Goal: Information Seeking & Learning: Learn about a topic

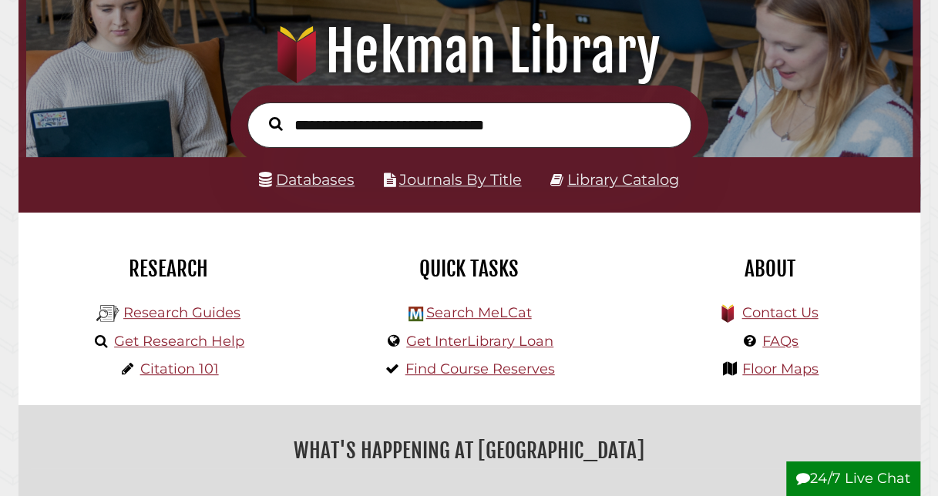
scroll to position [161, 0]
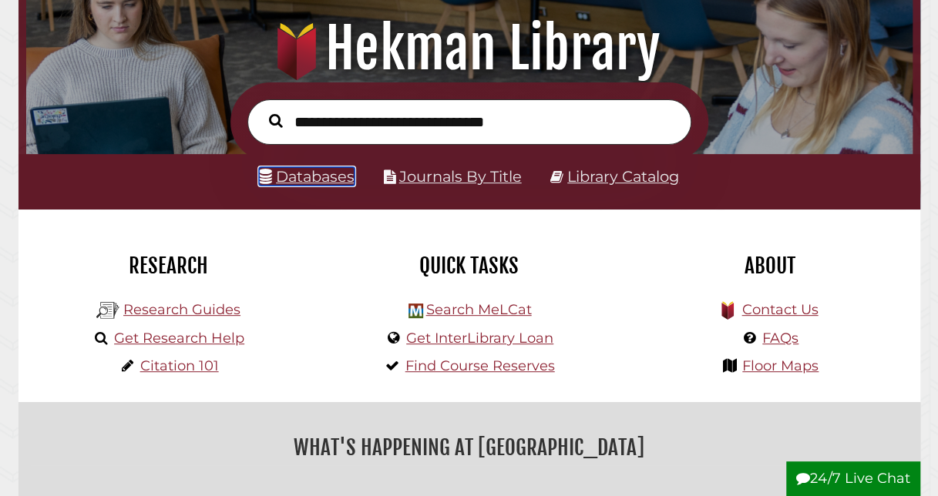
click at [321, 179] on link "Databases" at bounding box center [307, 176] width 96 height 18
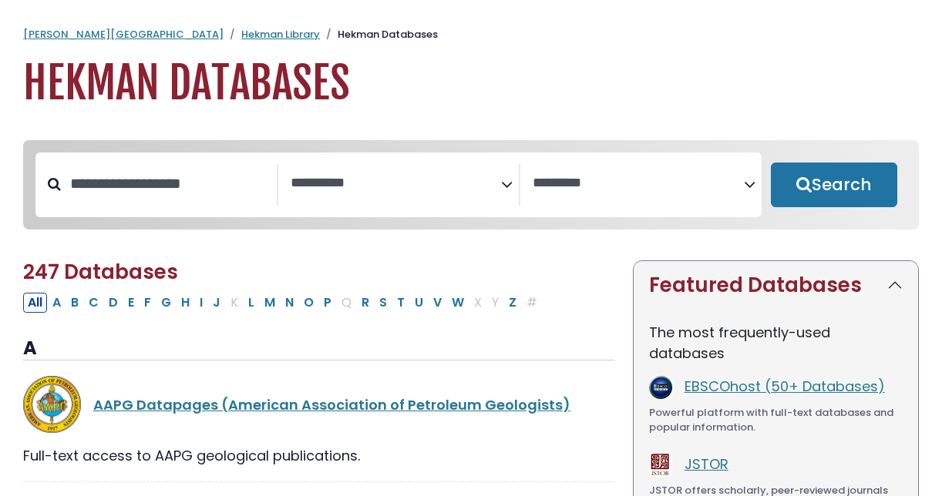
select select "Database Subject Filter"
select select "Database Vendors Filter"
click at [281, 303] on button "N" at bounding box center [290, 303] width 18 height 20
select select "Database Subject Filter"
select select "Database Vendors Filter"
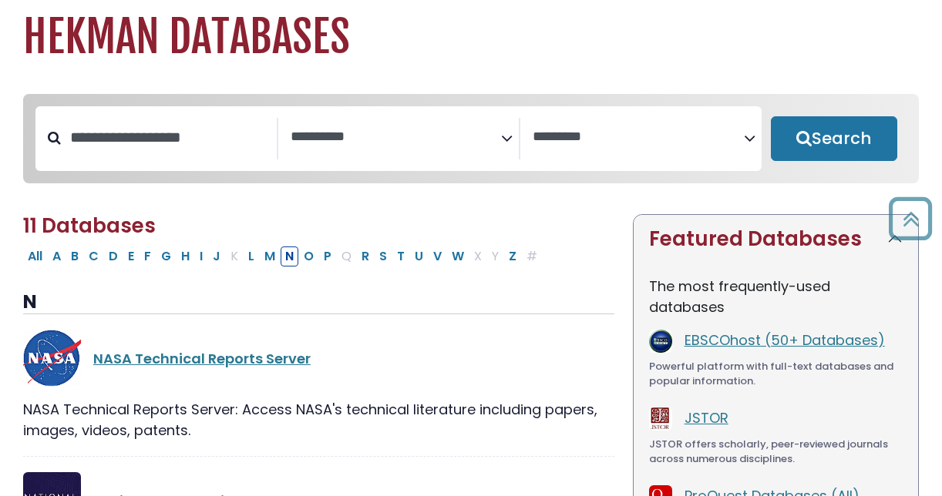
scroll to position [45, 0]
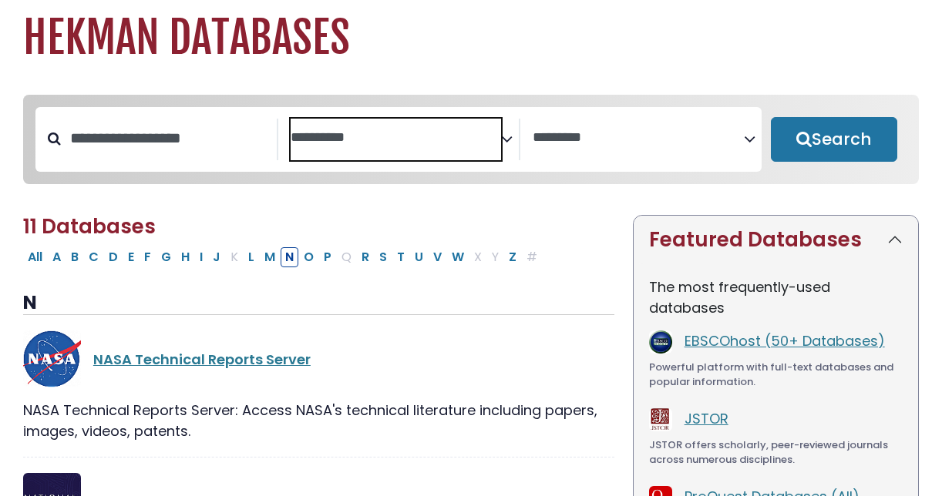
click at [451, 151] on span "Search filters" at bounding box center [396, 140] width 211 height 42
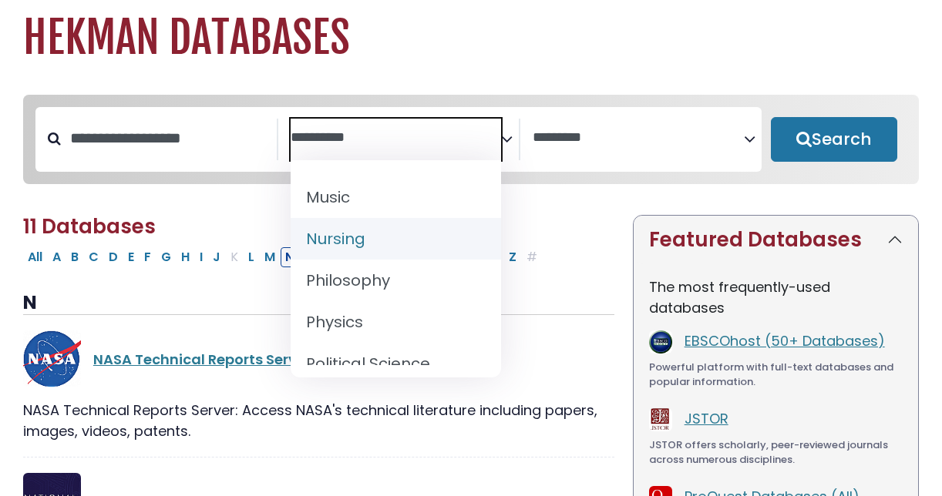
scroll to position [1268, 0]
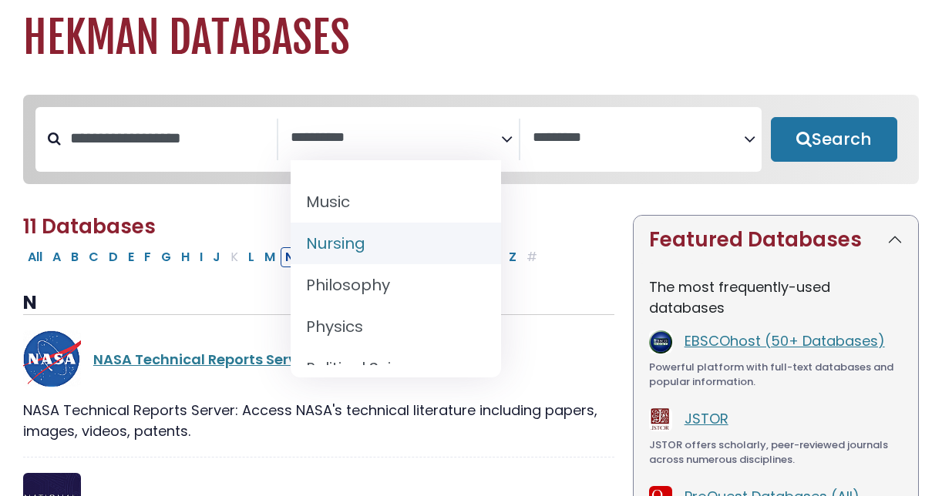
select select "*****"
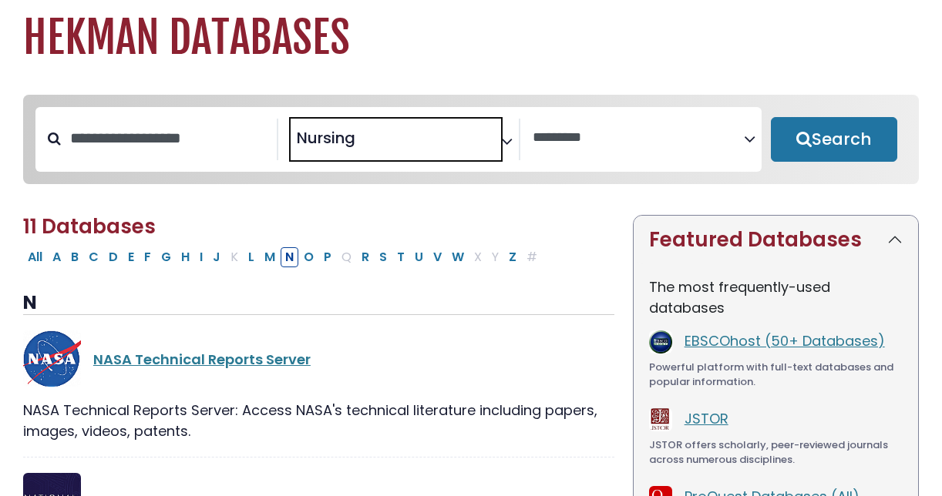
scroll to position [563, 0]
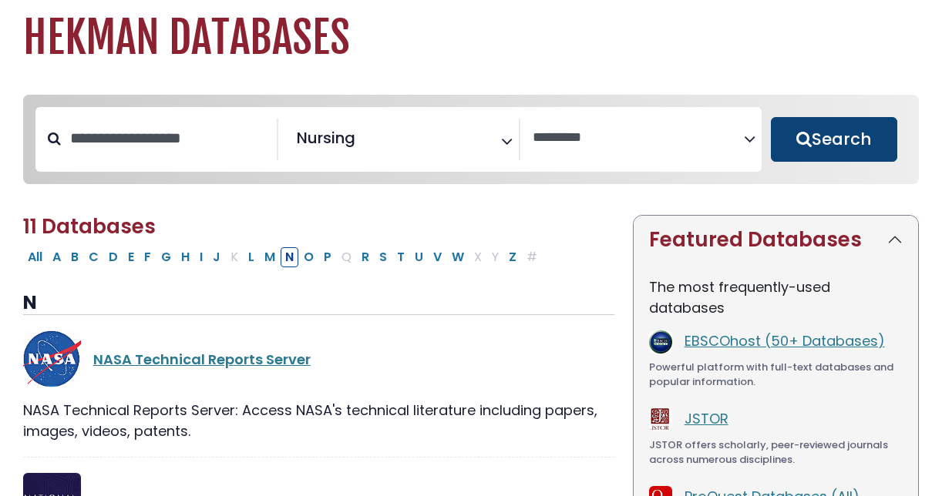
click at [800, 143] on button "Search" at bounding box center [834, 139] width 126 height 45
select select "Database Vendors Filter"
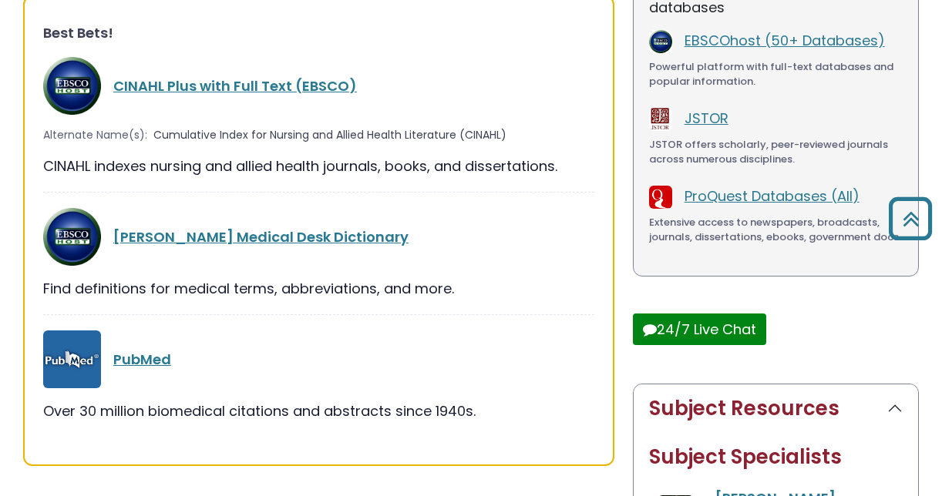
scroll to position [352, 0]
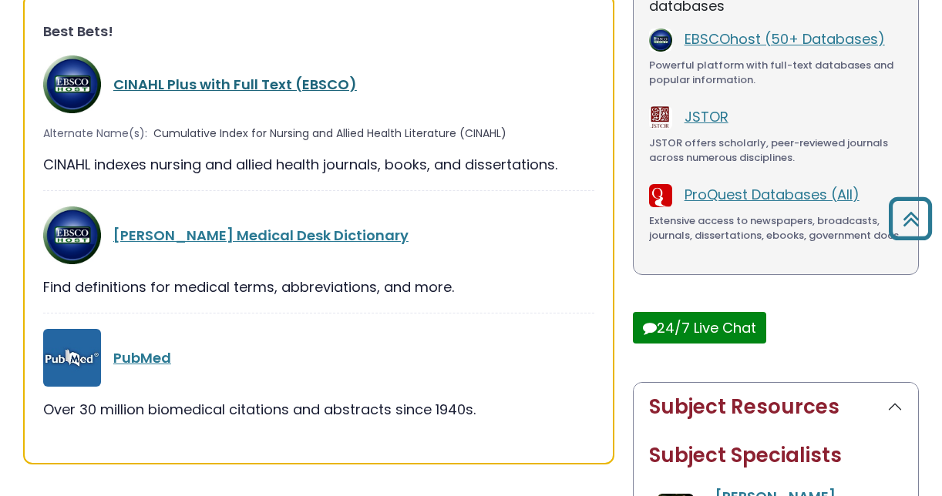
click at [278, 85] on link "CINAHL Plus with Full Text (EBSCO)" at bounding box center [235, 84] width 244 height 19
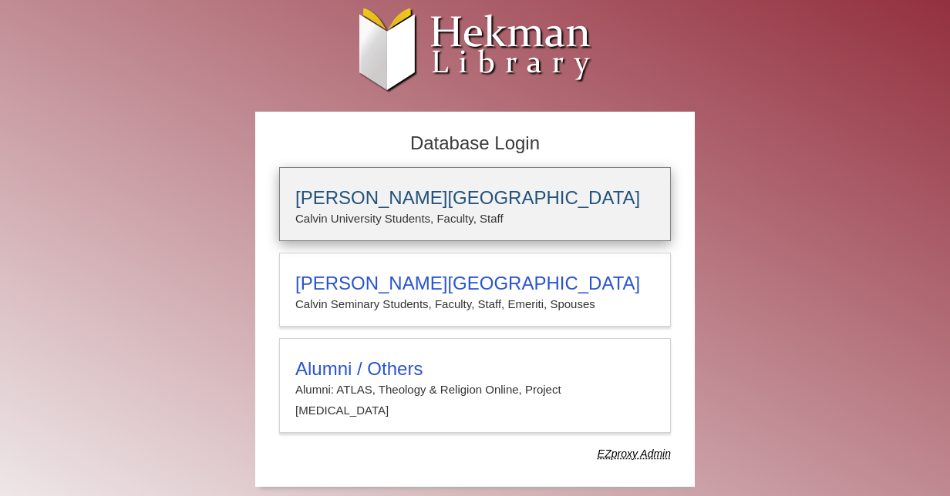
type input "**********"
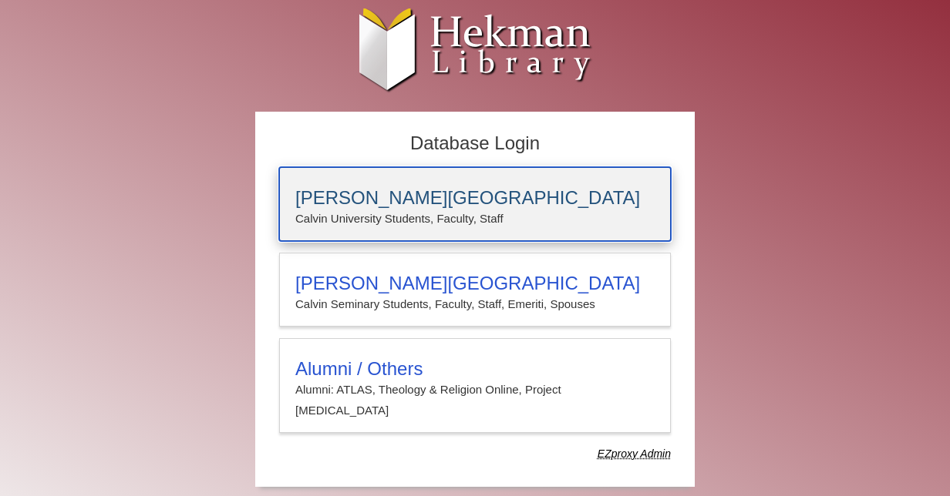
click at [382, 192] on h3 "Calvin University" at bounding box center [474, 198] width 359 height 22
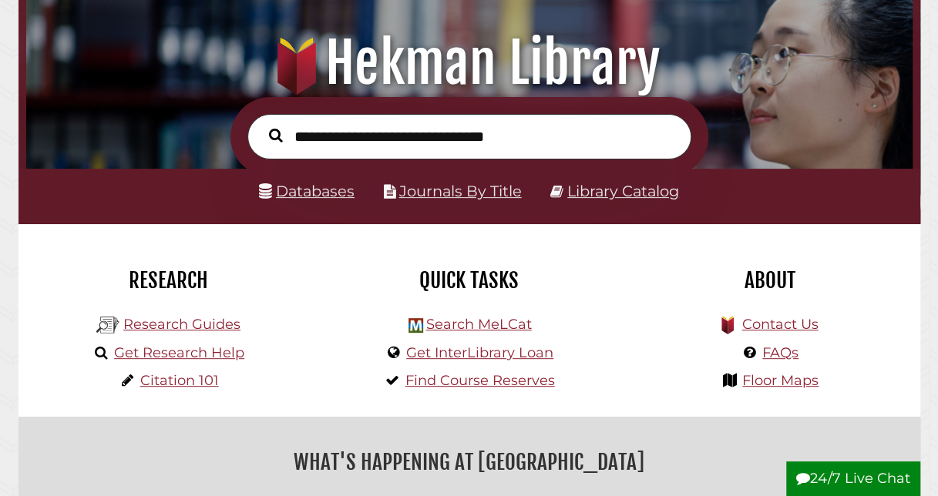
scroll to position [150, 0]
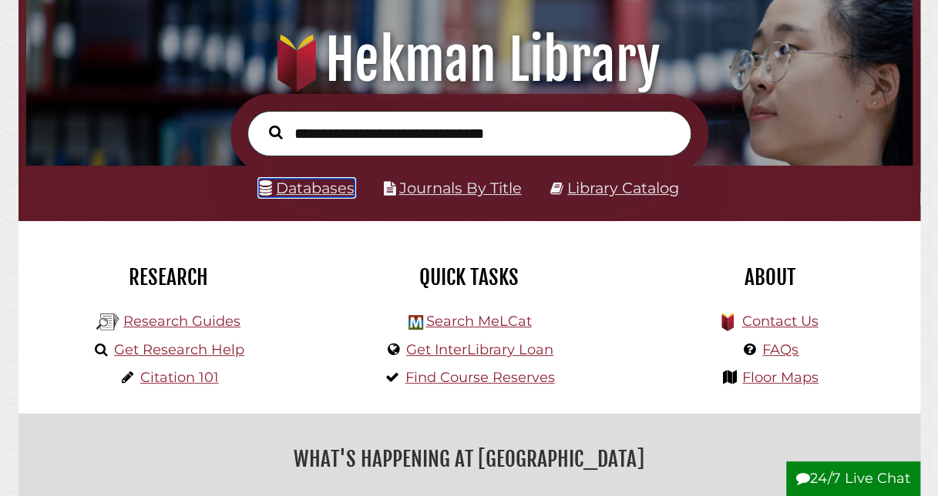
click at [310, 193] on link "Databases" at bounding box center [307, 188] width 96 height 18
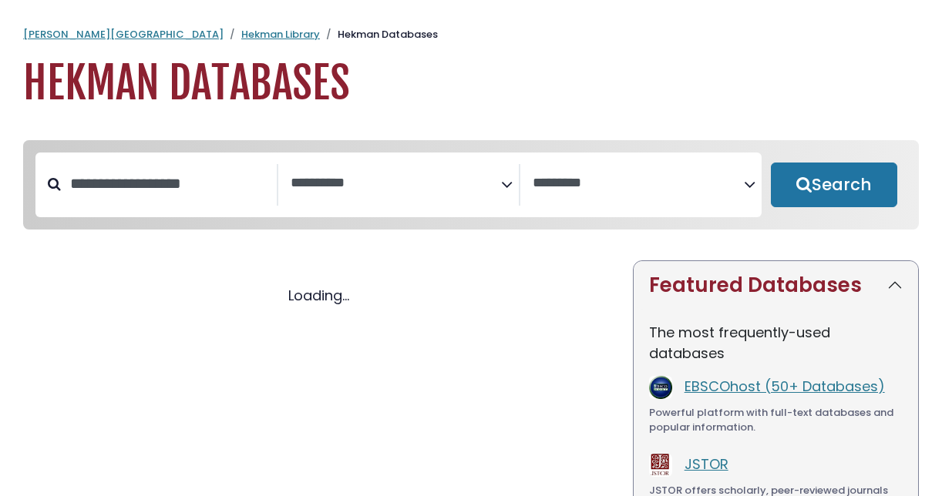
select select "Database Subject Filter"
select select "Database Vendors Filter"
select select "Database Subject Filter"
select select "Database Vendors Filter"
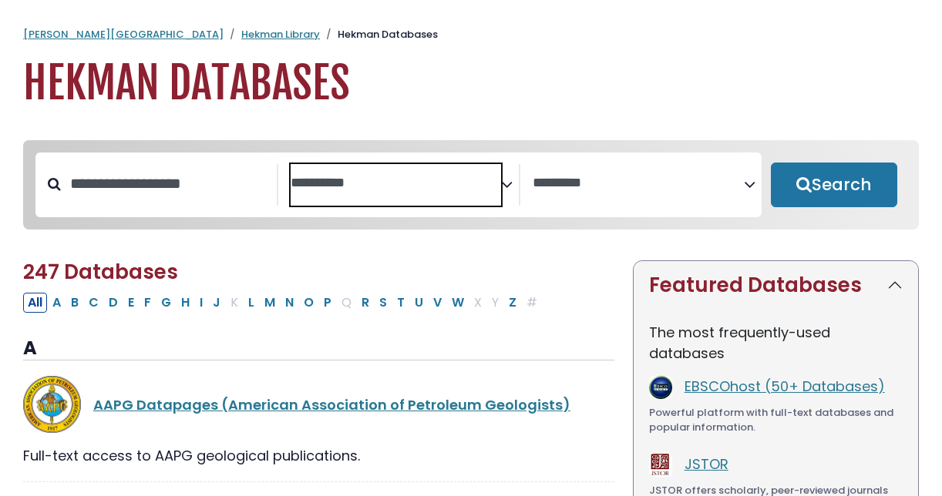
click at [341, 174] on span "Search filters" at bounding box center [396, 181] width 211 height 19
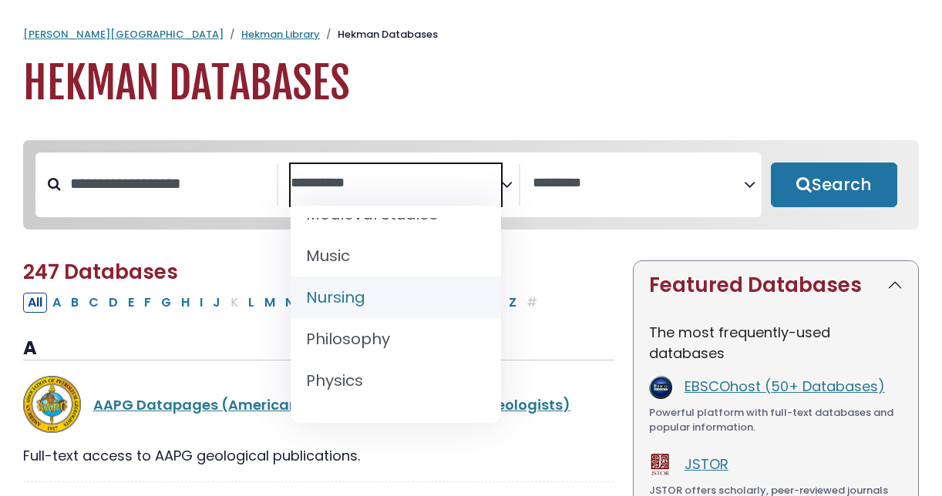
scroll to position [1319, 0]
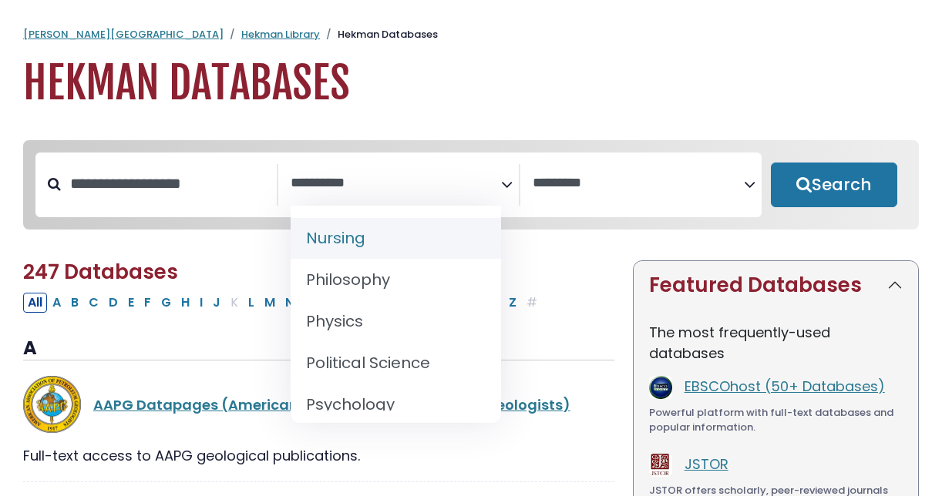
select select "*****"
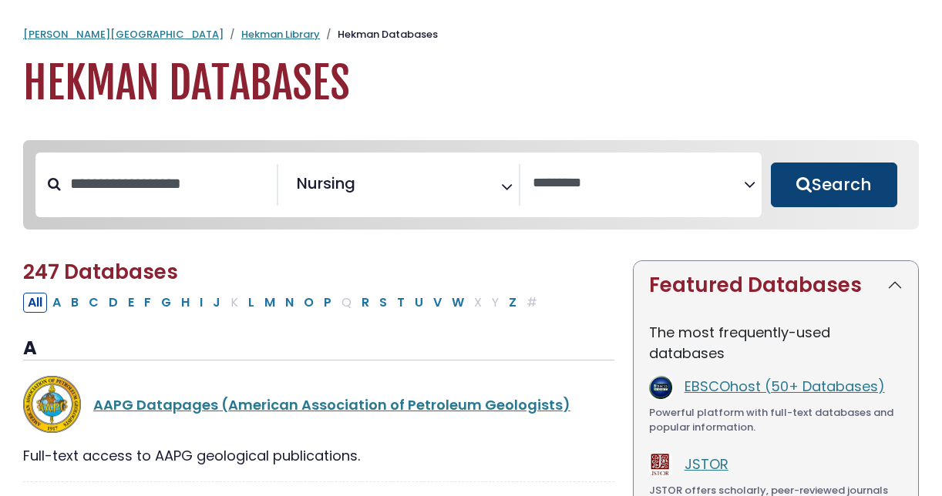
click at [788, 196] on button "Search" at bounding box center [834, 185] width 126 height 45
select select "Database Vendors Filter"
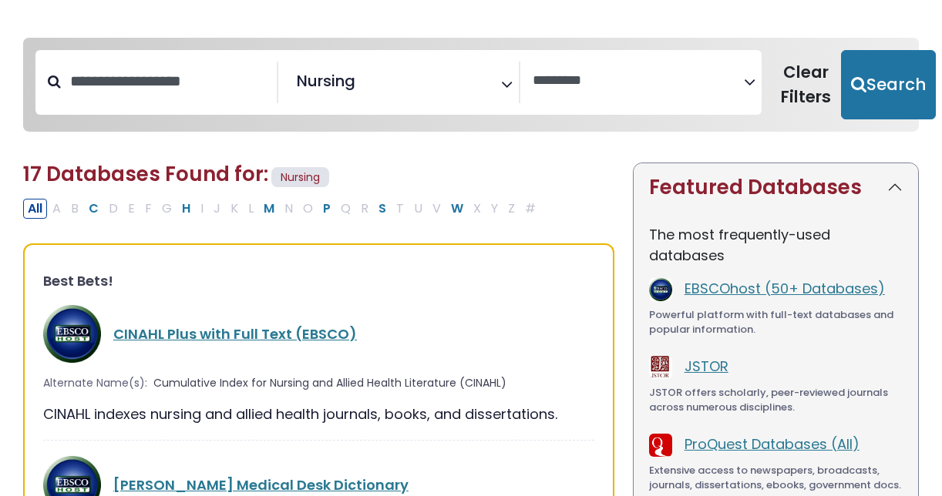
scroll to position [103, 0]
click at [304, 335] on link "CINAHL Plus with Full Text (EBSCO)" at bounding box center [235, 333] width 244 height 19
